Goal: Find specific page/section: Find specific page/section

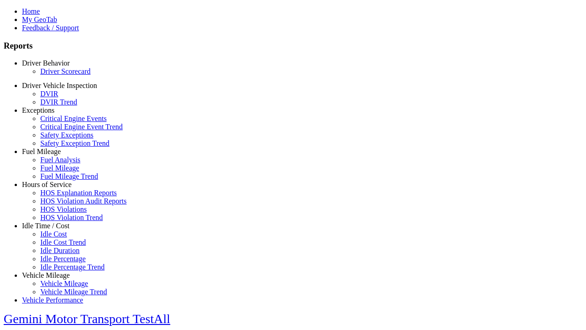
click at [59, 75] on link "Driver Scorecard" at bounding box center [65, 71] width 50 height 8
